Goal: Navigation & Orientation: Find specific page/section

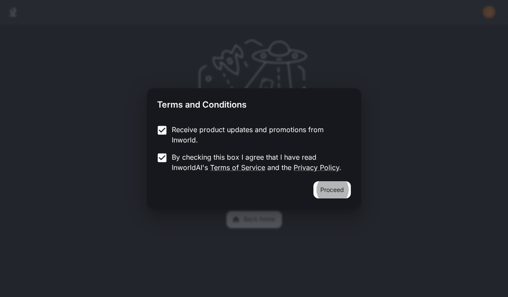
click at [332, 190] on button "Proceed" at bounding box center [332, 189] width 37 height 17
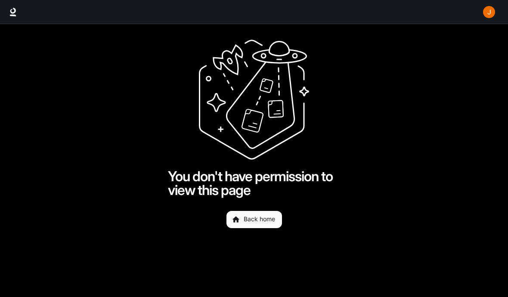
click at [254, 221] on link "Back home" at bounding box center [255, 219] width 56 height 17
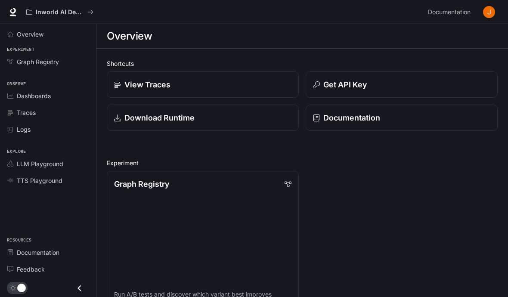
scroll to position [10, 0]
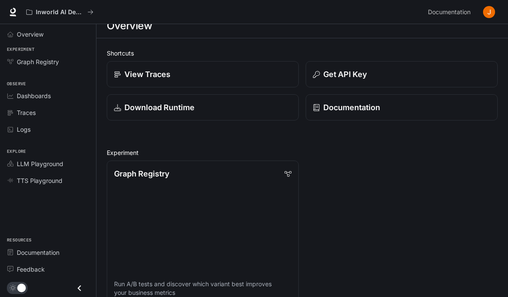
click at [34, 95] on span "Dashboards" at bounding box center [34, 95] width 34 height 9
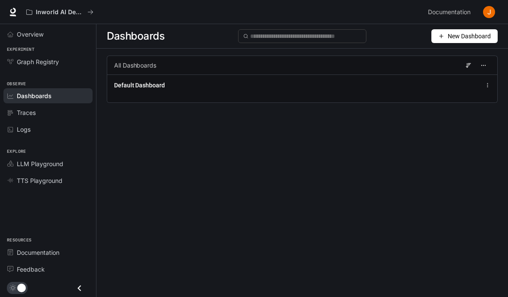
click at [140, 85] on span "Default Dashboard" at bounding box center [139, 85] width 51 height 9
